Goal: Information Seeking & Learning: Check status

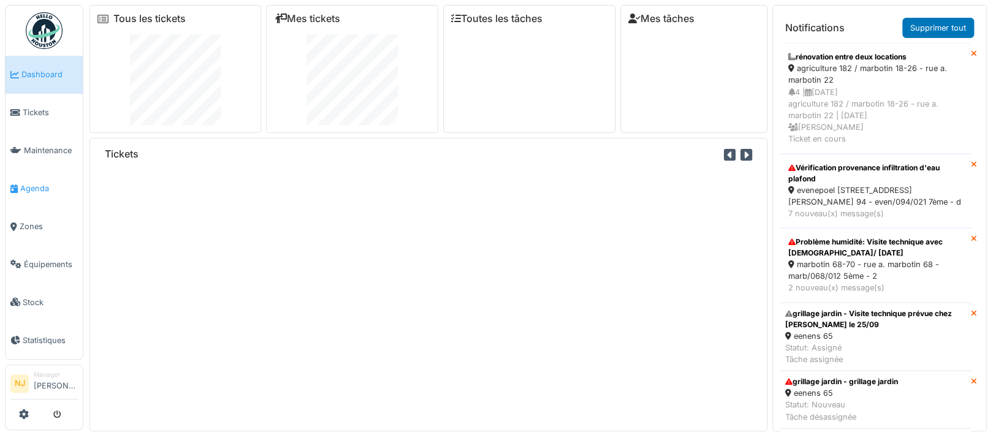
click at [34, 183] on span "Agenda" at bounding box center [49, 189] width 58 height 12
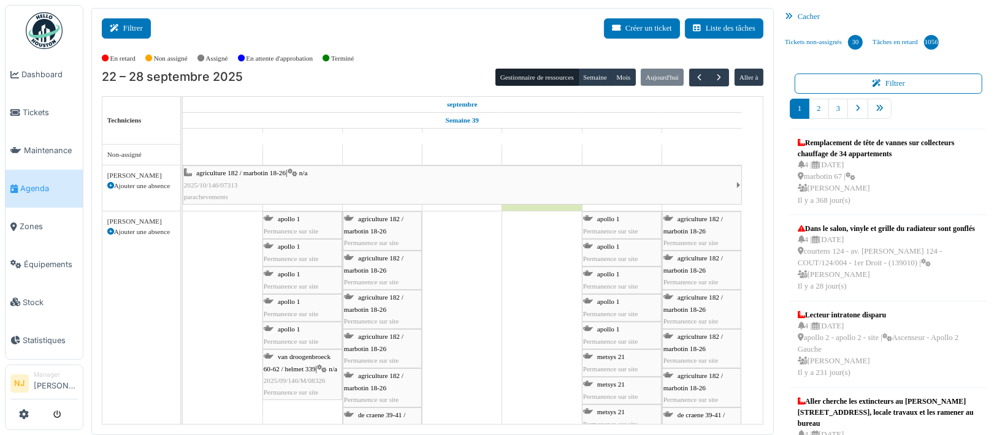
click at [124, 25] on button "Filtrer" at bounding box center [126, 28] width 49 height 20
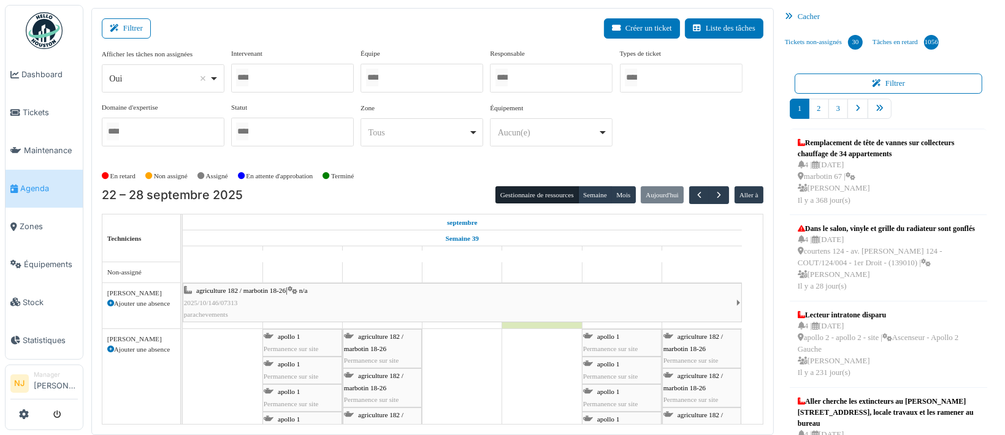
click at [404, 66] on div at bounding box center [421, 78] width 123 height 29
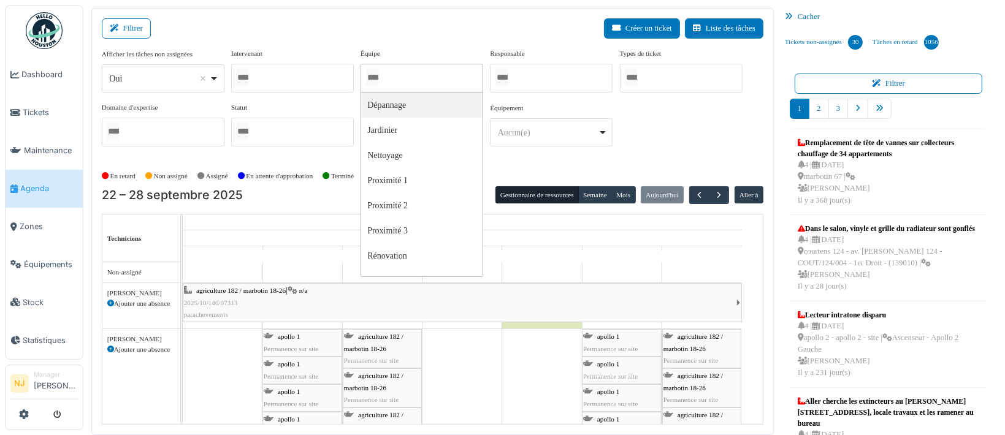
click at [297, 77] on div at bounding box center [292, 78] width 123 height 29
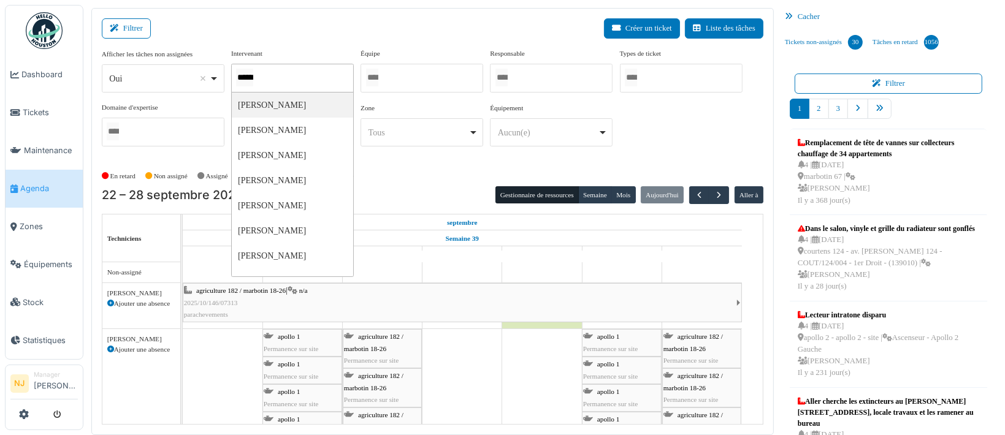
type input "*******"
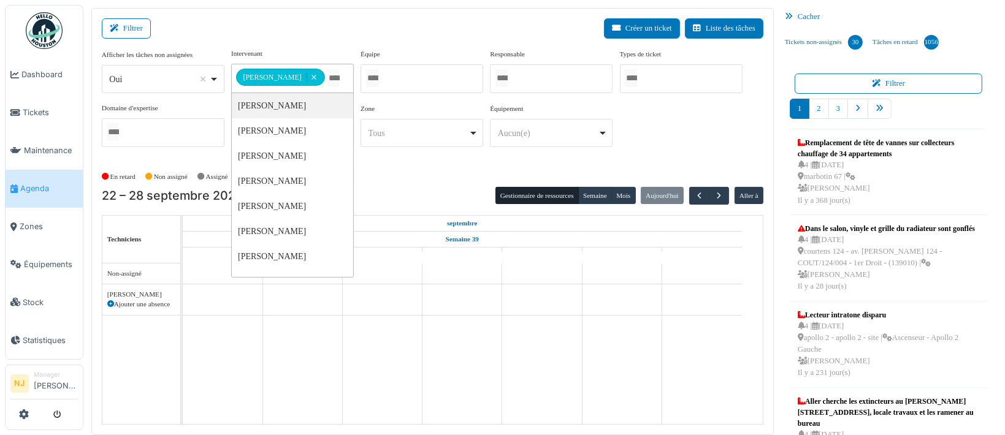
click at [317, 34] on div "Filtrer Créer un ticket Liste des tâches" at bounding box center [433, 33] width 662 height 30
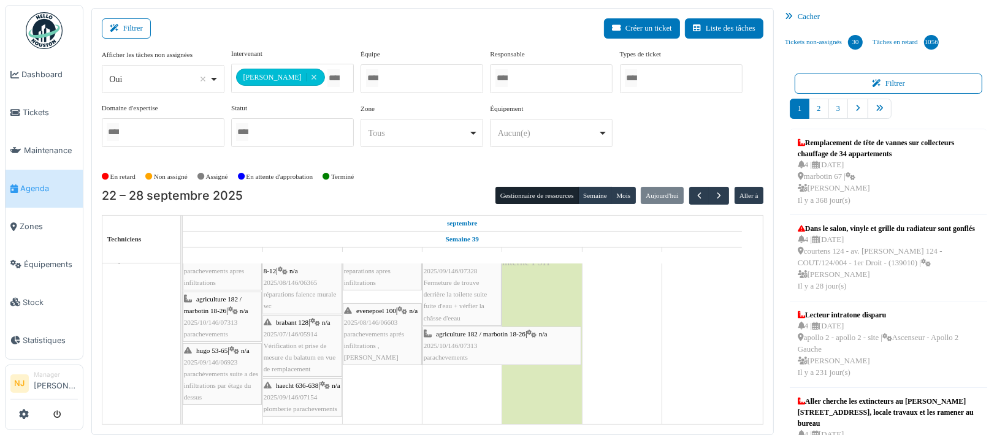
scroll to position [66, 0]
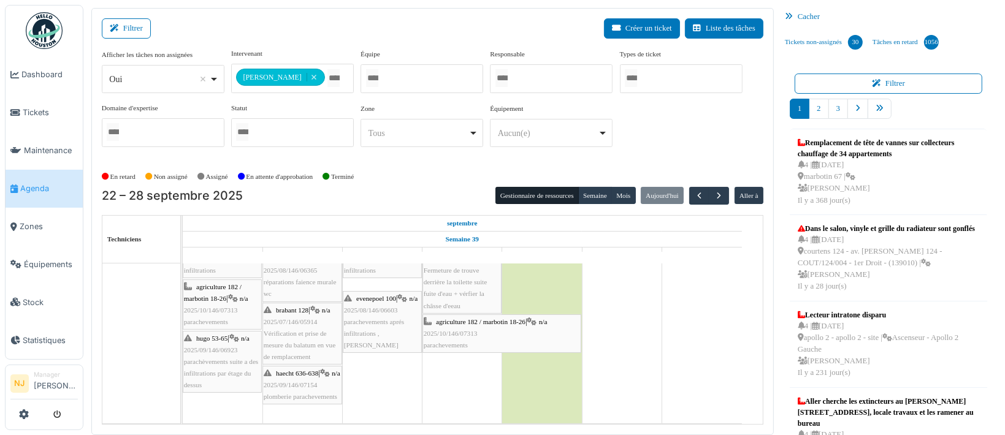
click at [221, 346] on span "2025/09/146/06923" at bounding box center [211, 349] width 54 height 7
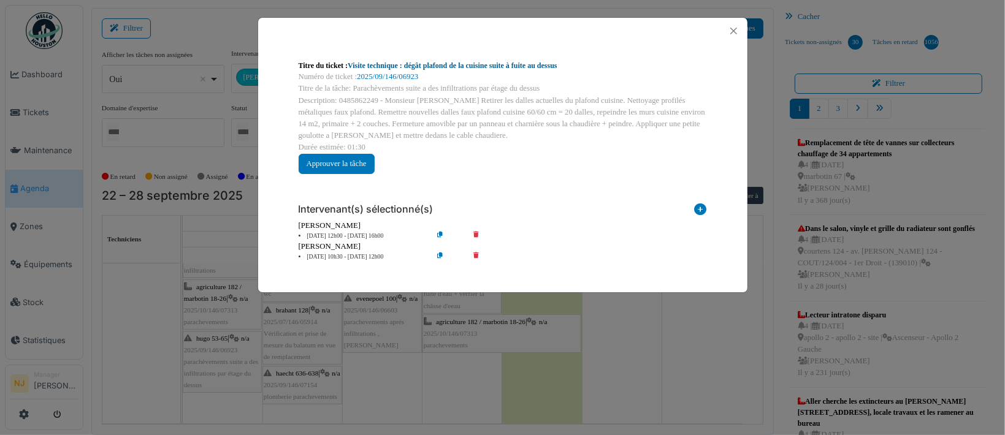
click at [439, 61] on link "Visite technique : dégât plafond de la cuisine suite à fuite au dessus" at bounding box center [453, 65] width 210 height 9
click at [735, 26] on button "Close" at bounding box center [733, 31] width 17 height 17
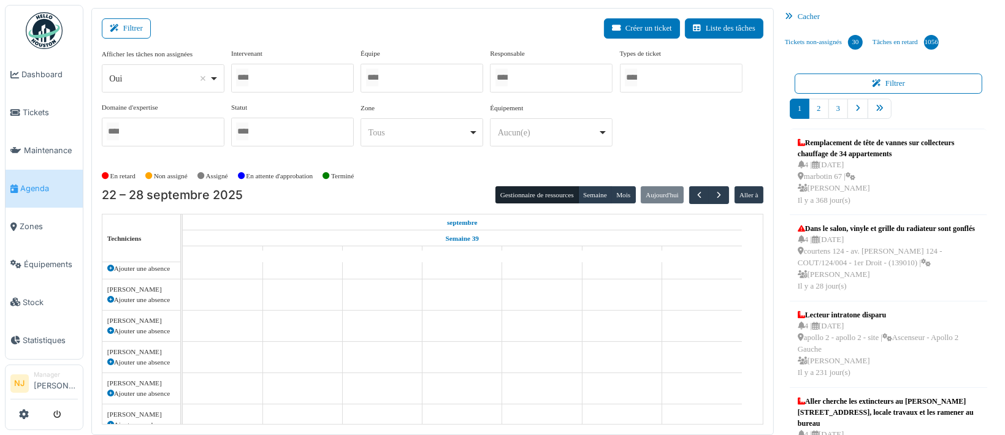
scroll to position [353, 0]
click at [389, 56] on div "Équipe Dépannage Jardinier Nettoyage Proximité 1 Proximité 2 Proximité 3 Rénova…" at bounding box center [421, 70] width 123 height 44
click at [368, 53] on label "Équipe" at bounding box center [370, 53] width 20 height 10
click at [131, 25] on button "Filtrer" at bounding box center [126, 28] width 49 height 20
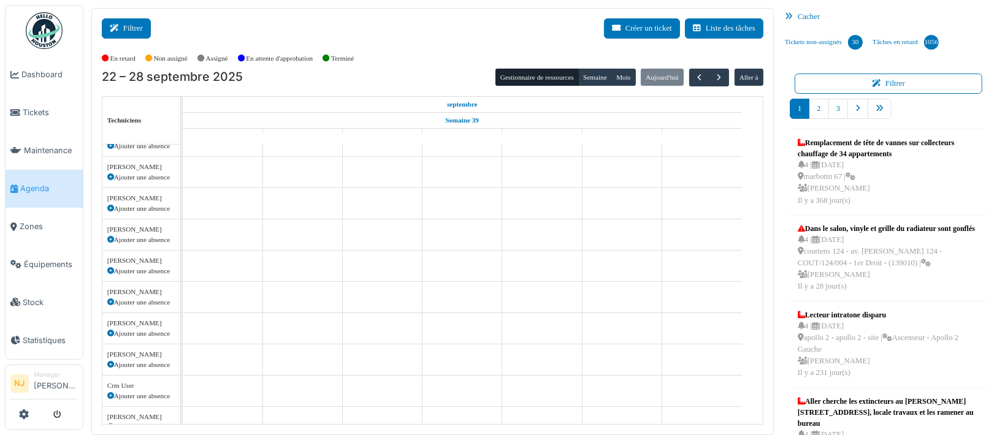
click at [131, 26] on button "Filtrer" at bounding box center [126, 28] width 49 height 20
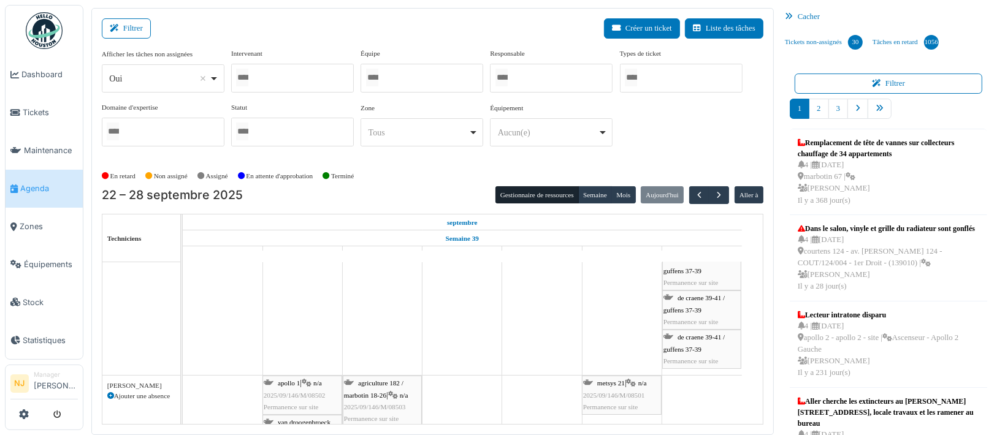
click at [399, 83] on div at bounding box center [421, 78] width 123 height 29
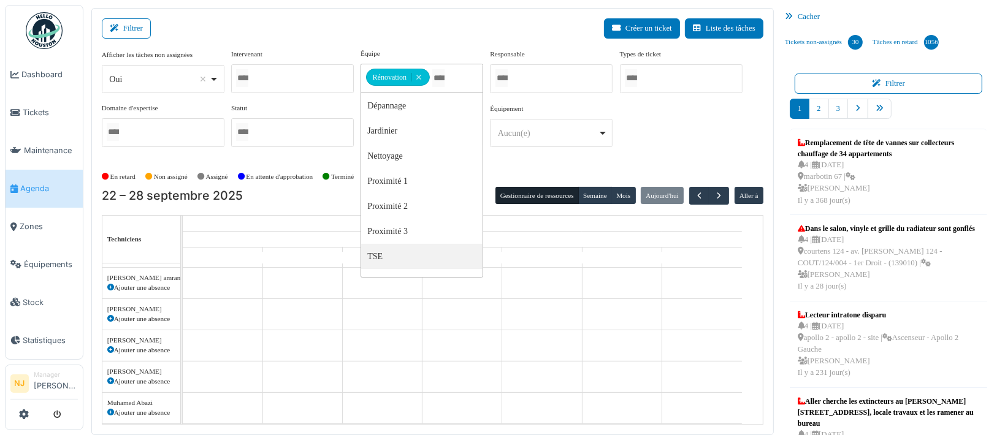
scroll to position [88, 0]
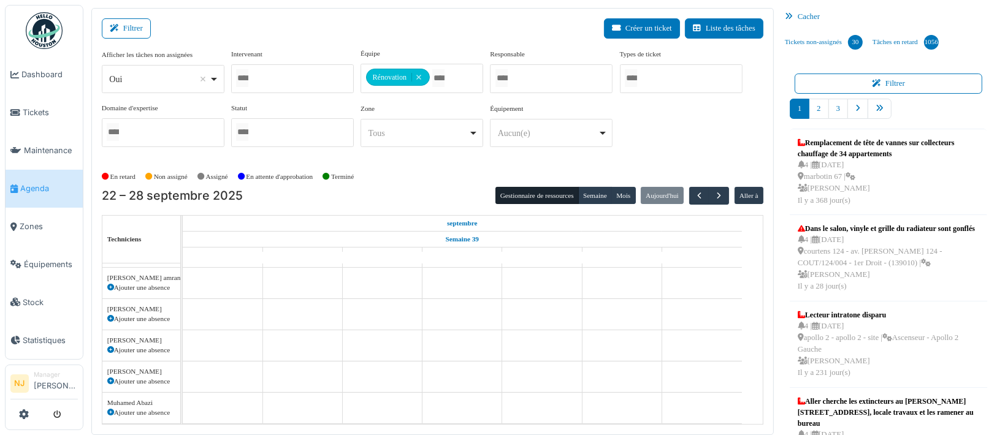
click at [285, 23] on div "Filtrer Créer un ticket Liste des tâches" at bounding box center [433, 33] width 662 height 30
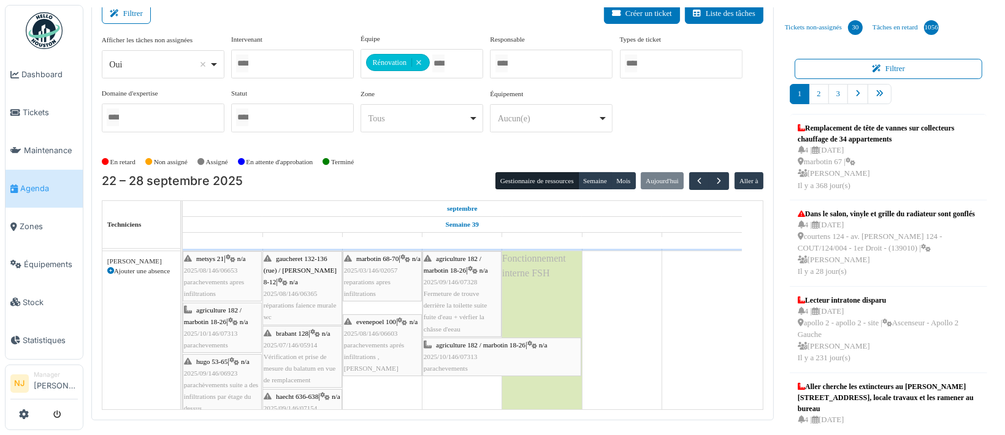
scroll to position [164, 0]
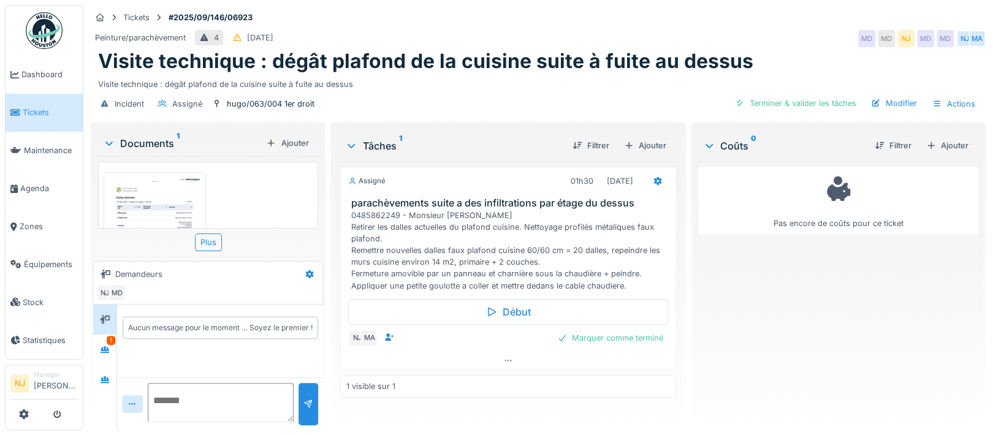
click at [171, 203] on img at bounding box center [155, 242] width 96 height 135
click at [171, 203] on div "Annuler Tickets #2025/09/146/06923 Peinture/parachèvement 4 08/09/2025 MD MD NJ…" at bounding box center [538, 217] width 910 height 435
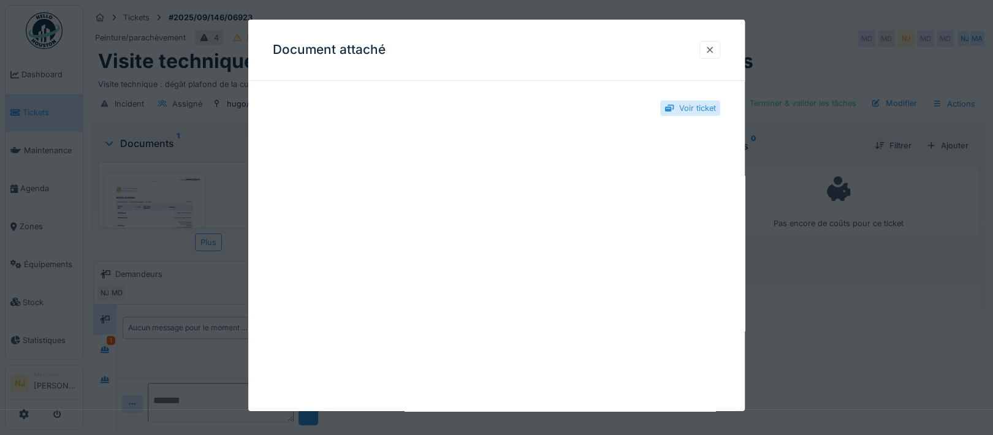
click at [715, 50] on div at bounding box center [710, 50] width 10 height 12
